Goal: Task Accomplishment & Management: Use online tool/utility

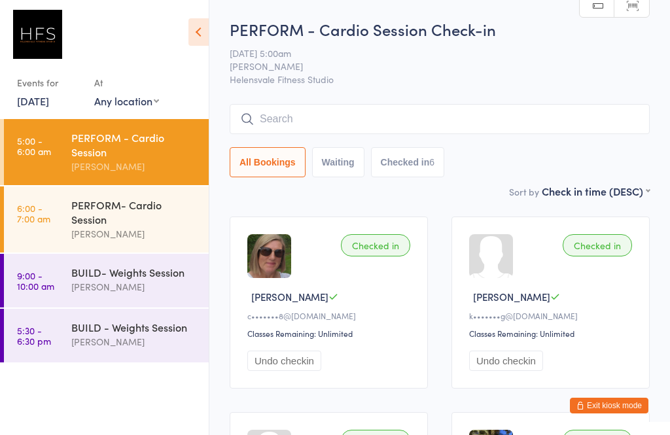
click at [143, 216] on div "PERFORM- Cardio Session" at bounding box center [134, 212] width 126 height 29
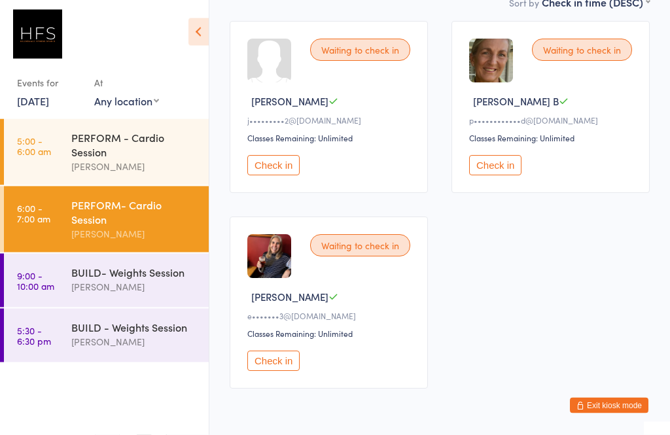
scroll to position [194, 0]
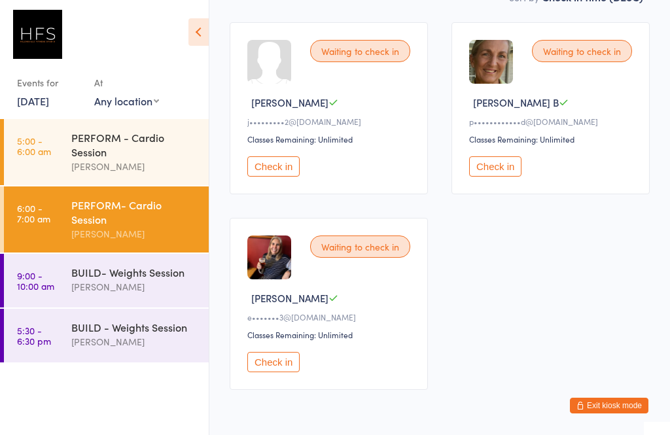
click at [504, 164] on button "Check in" at bounding box center [495, 166] width 52 height 20
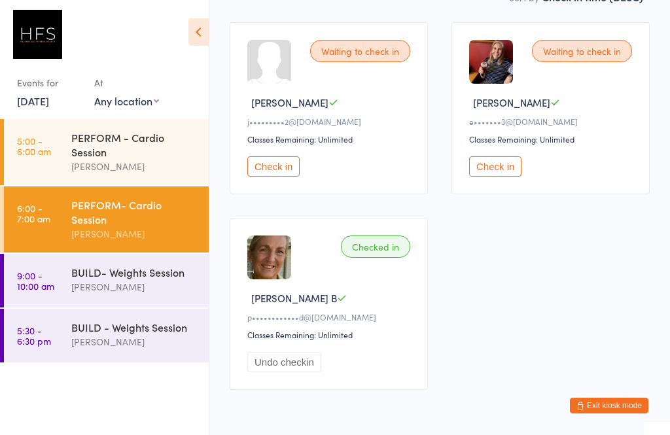
click at [513, 171] on button "Check in" at bounding box center [495, 166] width 52 height 20
click at [111, 213] on div "PERFORM- Cardio Session" at bounding box center [134, 212] width 126 height 29
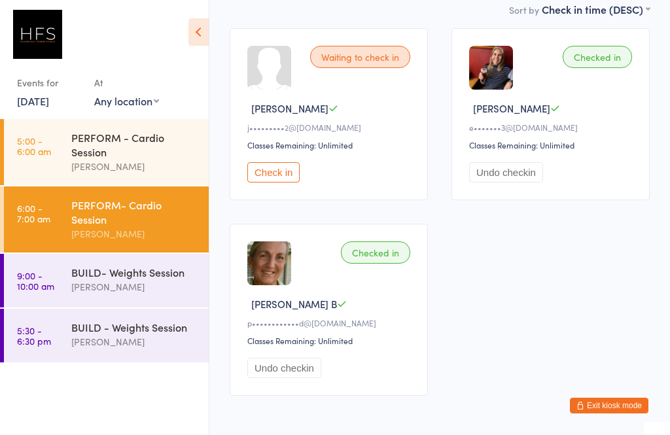
scroll to position [190, 0]
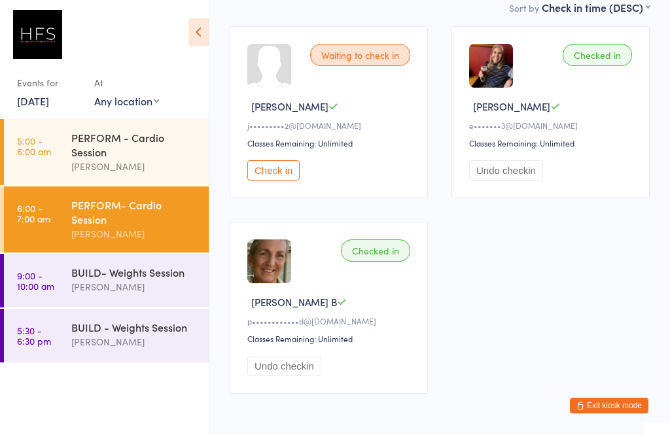
click at [294, 181] on button "Check in" at bounding box center [273, 170] width 52 height 20
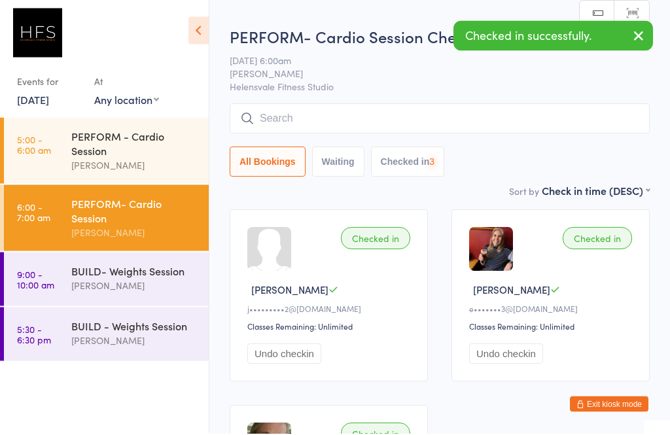
scroll to position [7, 0]
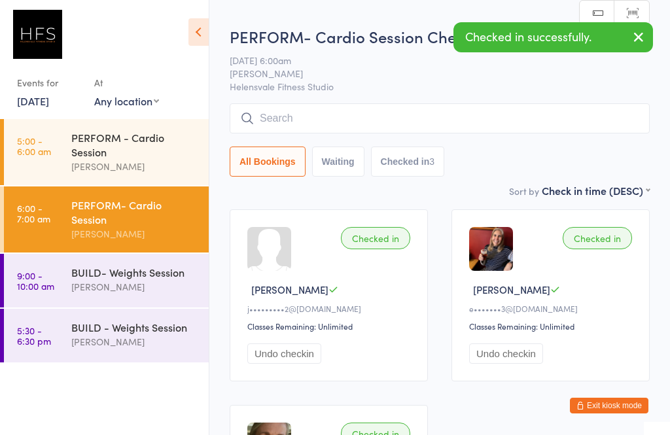
click at [335, 117] on input "search" at bounding box center [440, 118] width 420 height 30
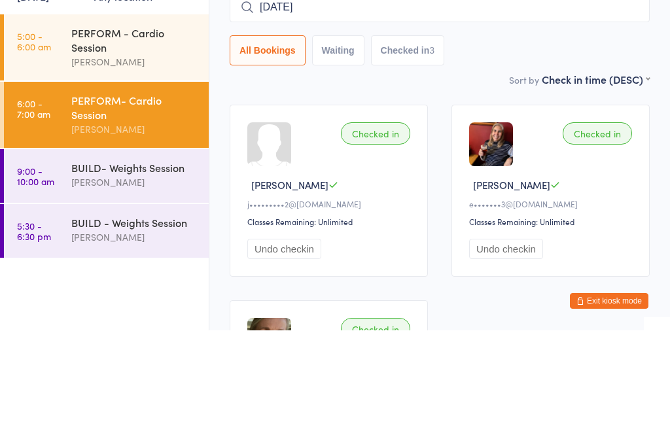
type input "Juli"
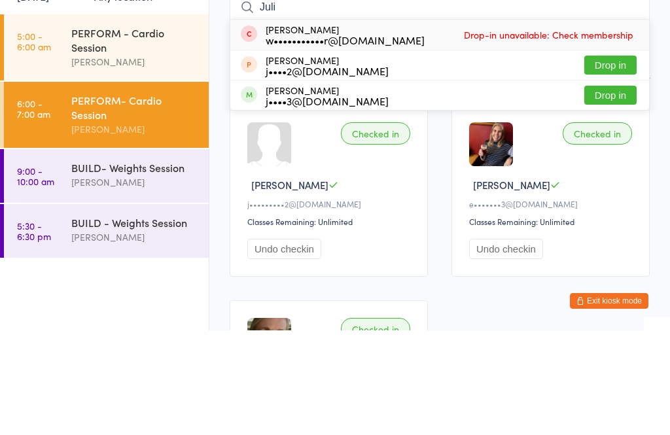
scroll to position [112, 0]
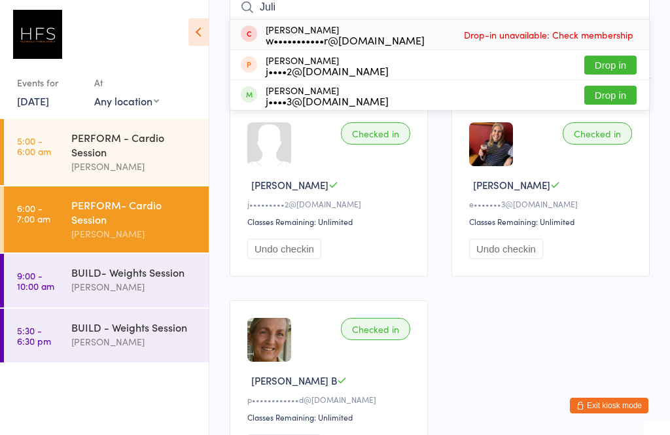
click at [128, 267] on div "BUILD- Weights Session [PERSON_NAME]" at bounding box center [139, 280] width 137 height 52
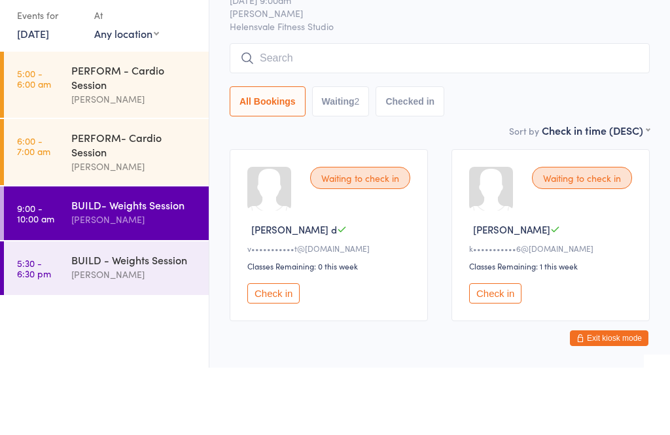
scroll to position [19, 0]
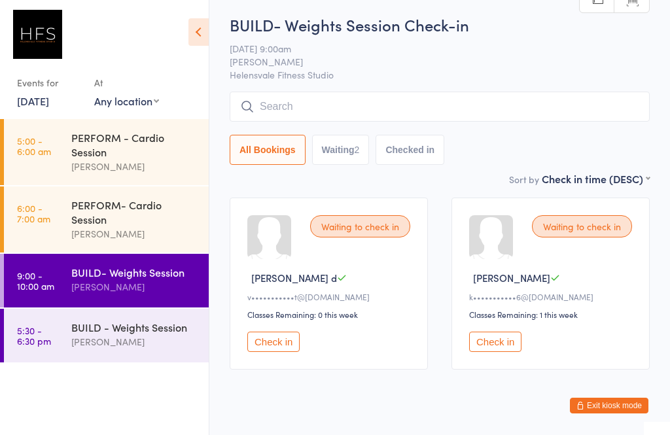
click at [103, 334] on div "BUILD - Weights Session" at bounding box center [134, 327] width 126 height 14
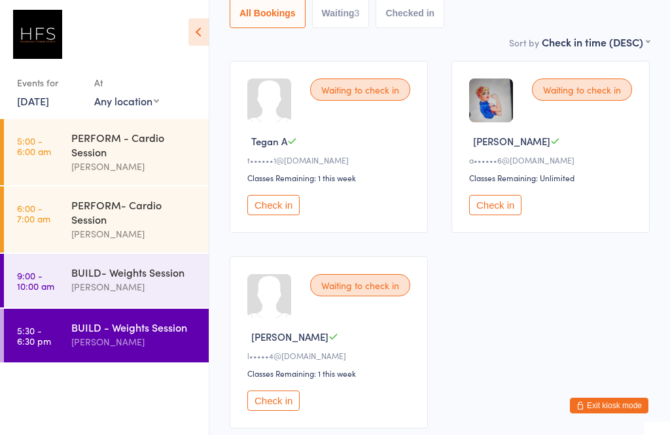
scroll to position [157, 0]
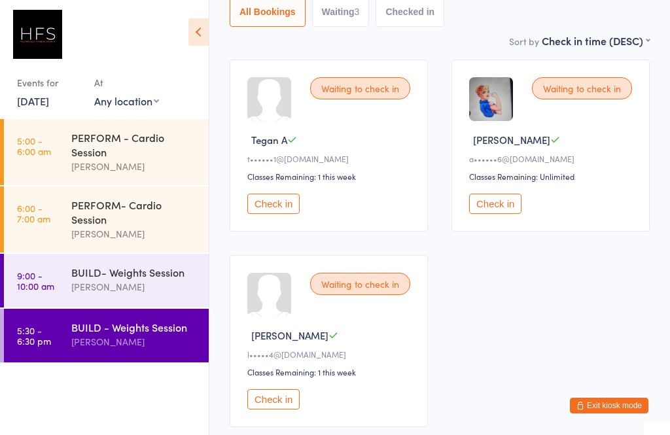
click at [127, 235] on div "[PERSON_NAME]" at bounding box center [134, 233] width 126 height 15
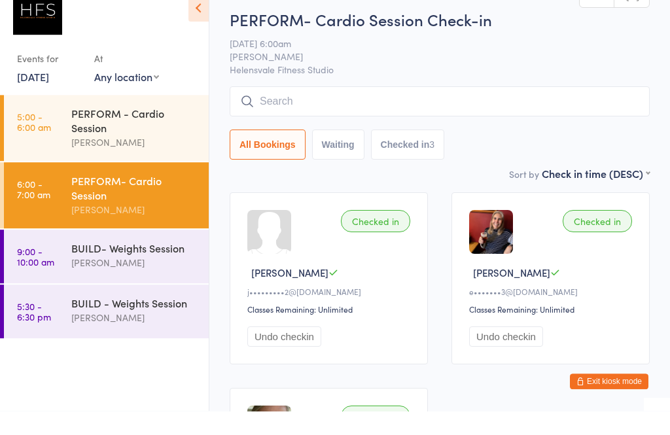
scroll to position [218, 0]
